Goal: Find specific page/section: Find specific page/section

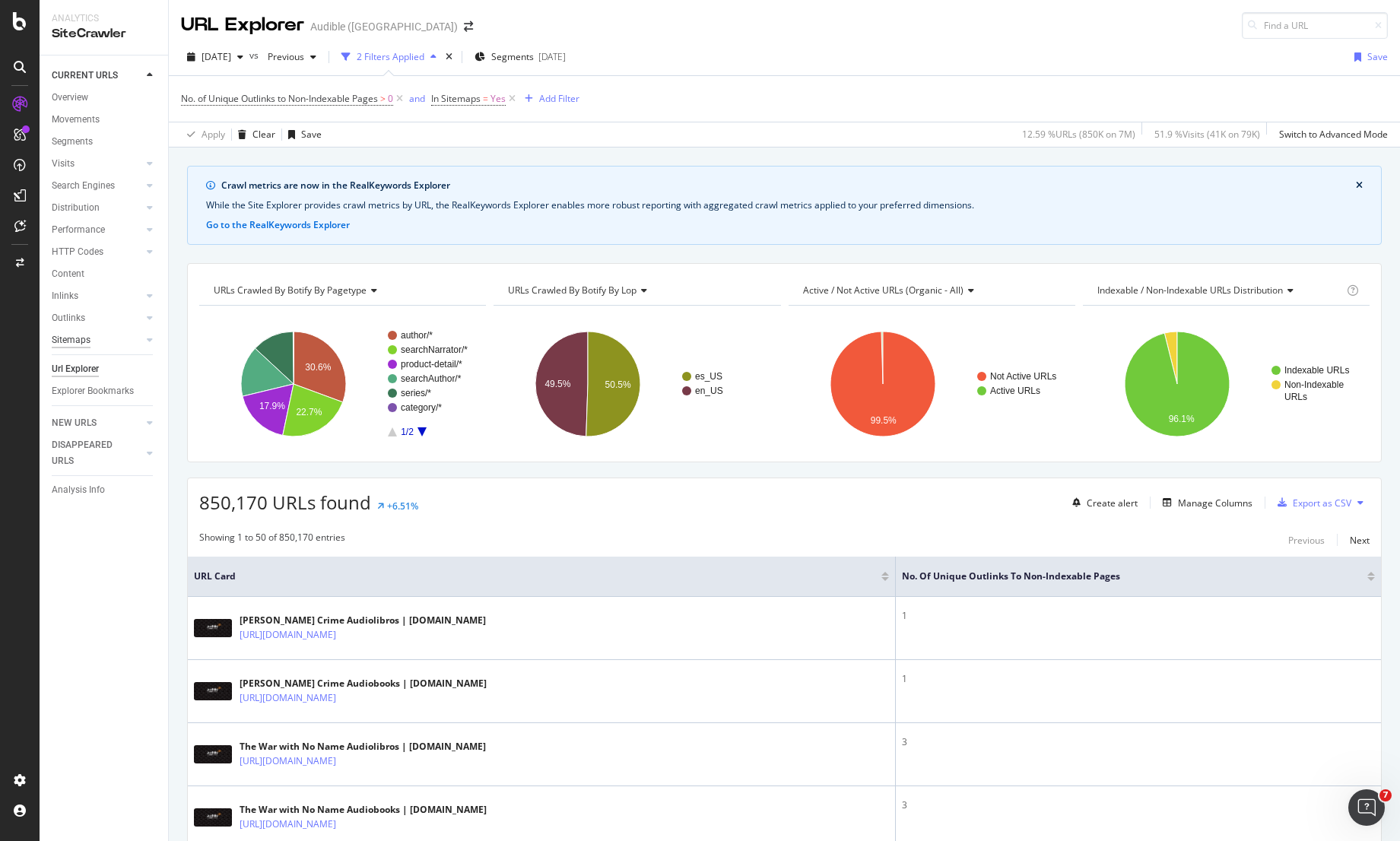
click at [77, 341] on div "Sitemaps" at bounding box center [70, 340] width 38 height 16
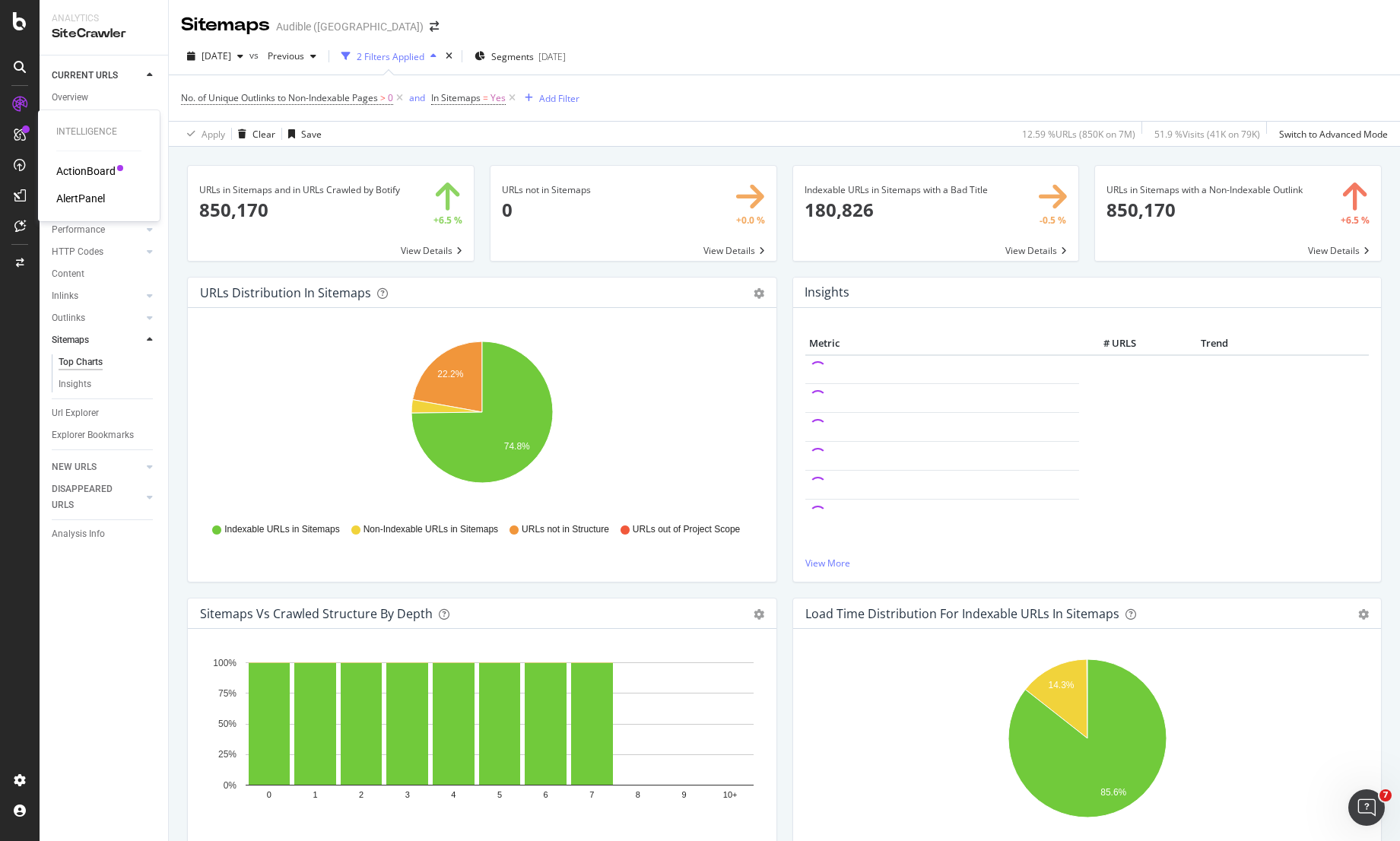
click at [70, 200] on div "AlertPanel" at bounding box center [81, 199] width 49 height 15
